Goal: Complete application form

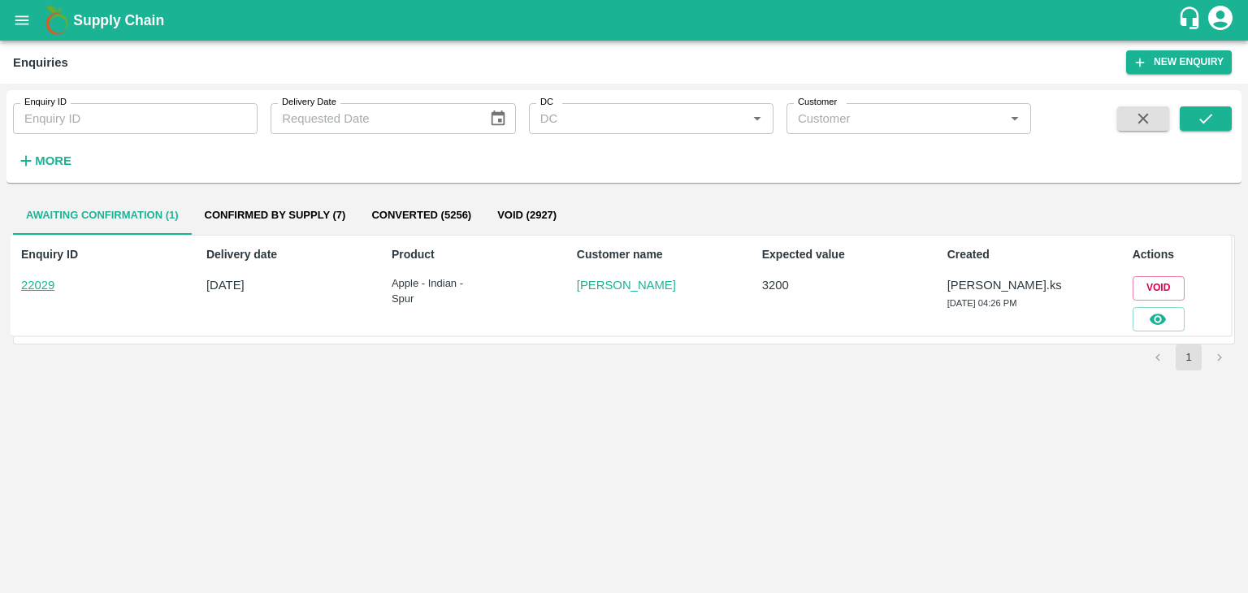
click at [1167, 302] on div at bounding box center [1156, 316] width 59 height 31
click at [1168, 315] on button "button" at bounding box center [1159, 319] width 52 height 24
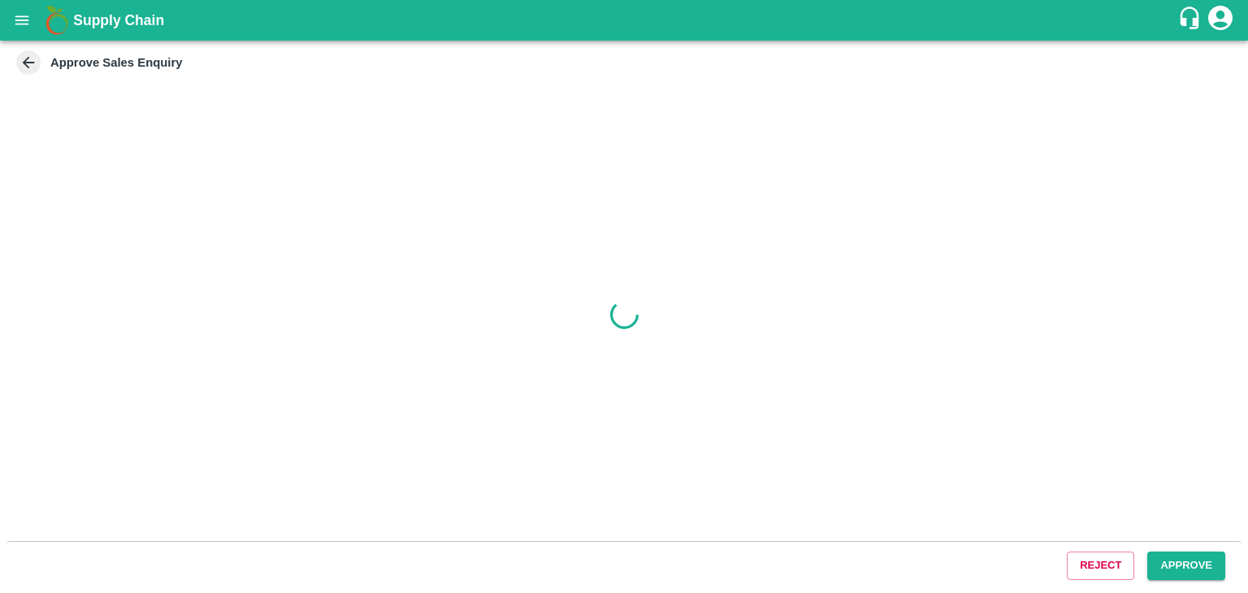
click at [1175, 558] on button "Approve" at bounding box center [1187, 566] width 78 height 28
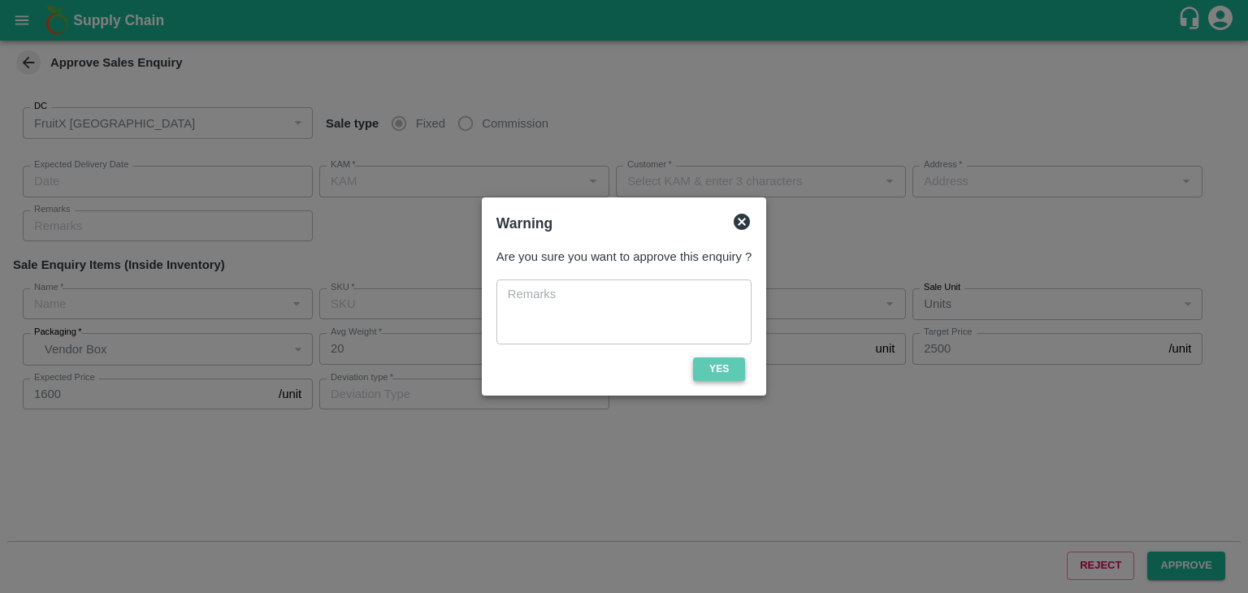
type input "147"
click at [739, 371] on button "Yes" at bounding box center [719, 370] width 52 height 24
type input "[DATE] 04:40 PM"
type input "[PERSON_NAME].ks"
type input "[PERSON_NAME]"
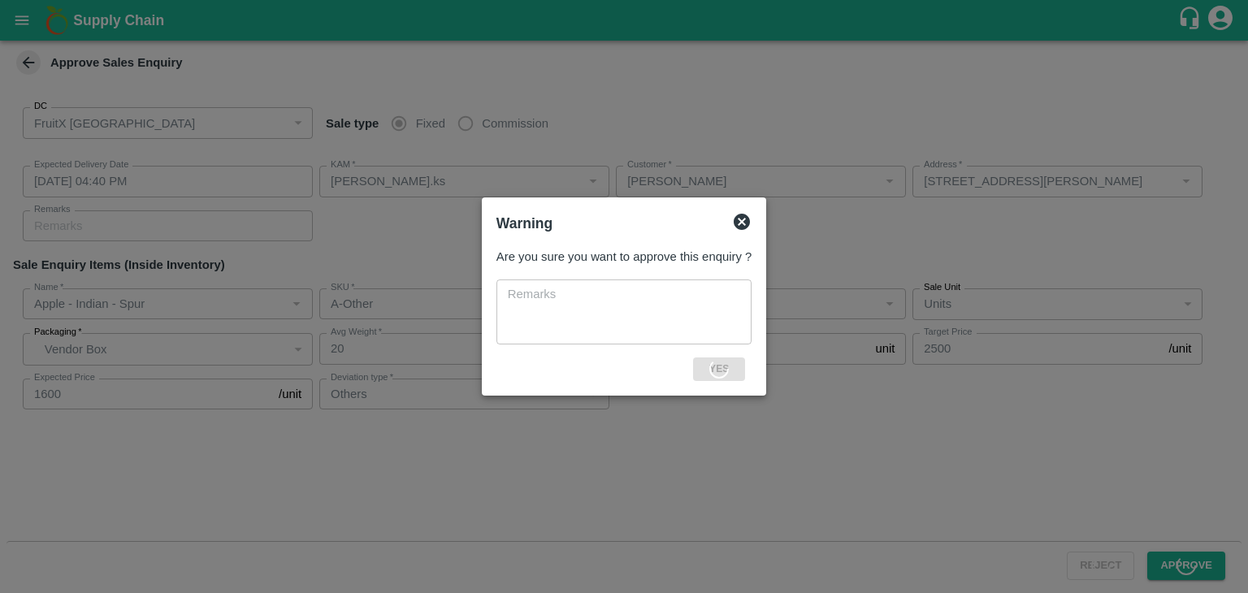
type input "[STREET_ADDRESS][PERSON_NAME]"
type input "Apple - Indian - Spur"
type input "A-Other"
type input "Others"
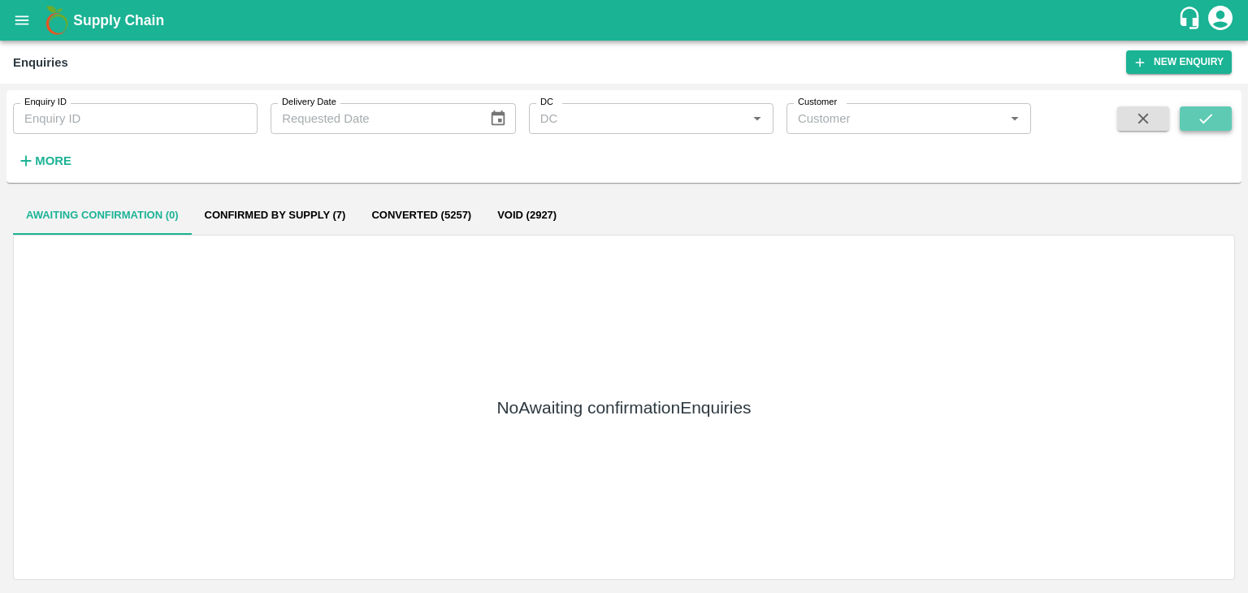
click at [1207, 119] on icon "submit" at bounding box center [1206, 119] width 13 height 10
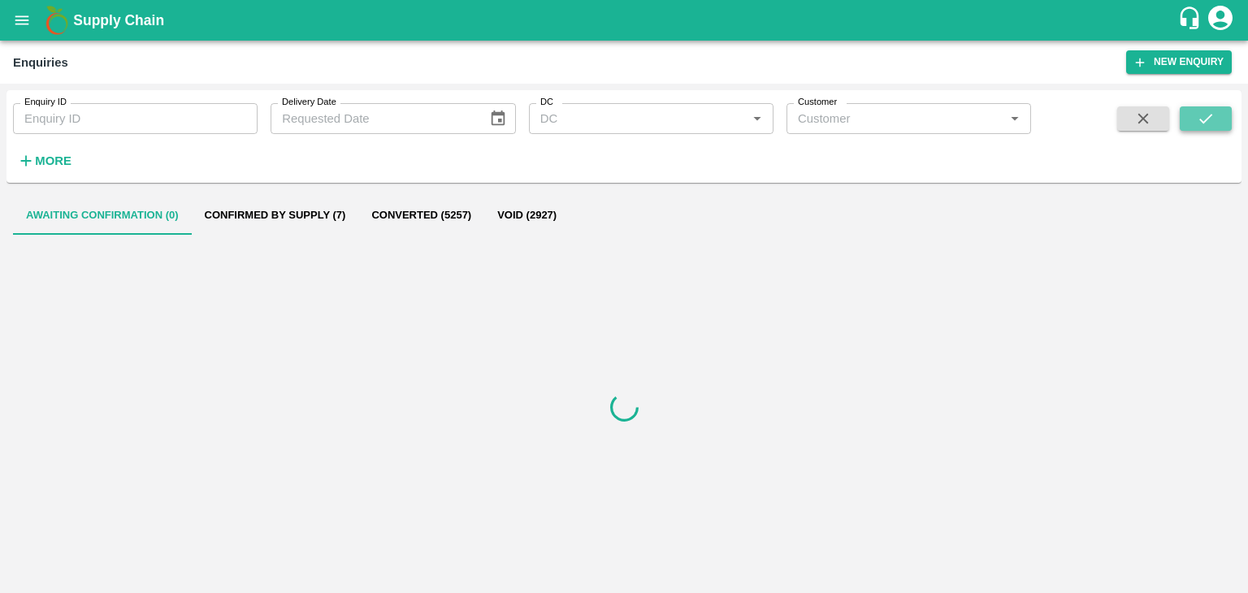
click at [1207, 119] on icon "submit" at bounding box center [1206, 119] width 13 height 10
